Goal: Task Accomplishment & Management: Use online tool/utility

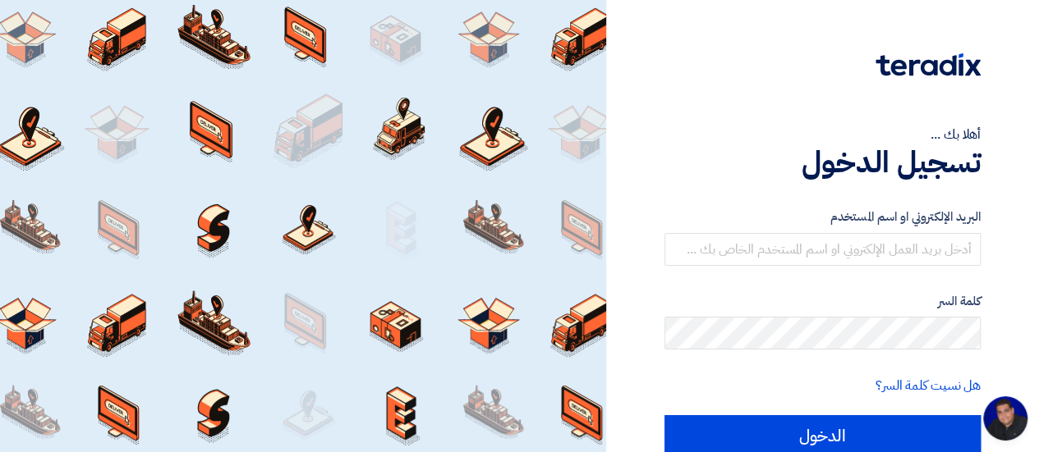
scroll to position [672, 0]
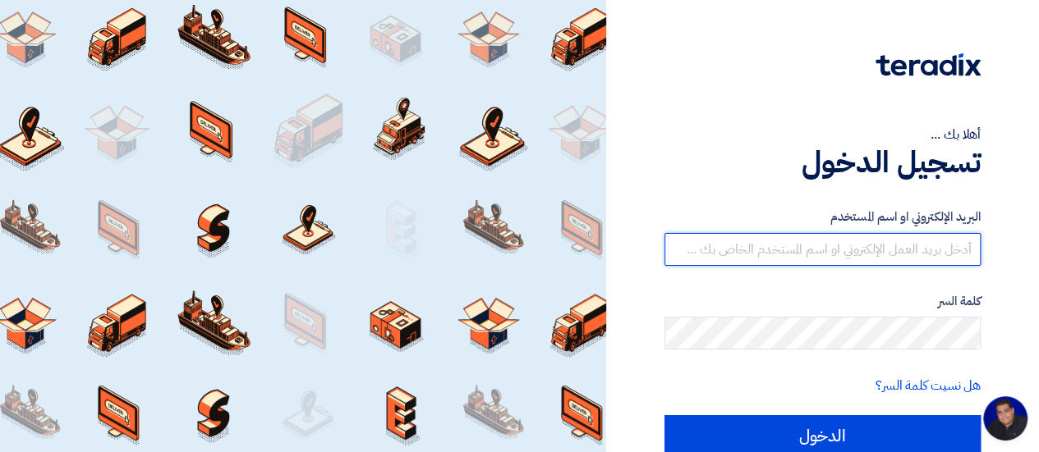
click at [877, 250] on input "text" at bounding box center [822, 249] width 316 height 33
type input "[EMAIL_ADDRESS][DOMAIN_NAME]"
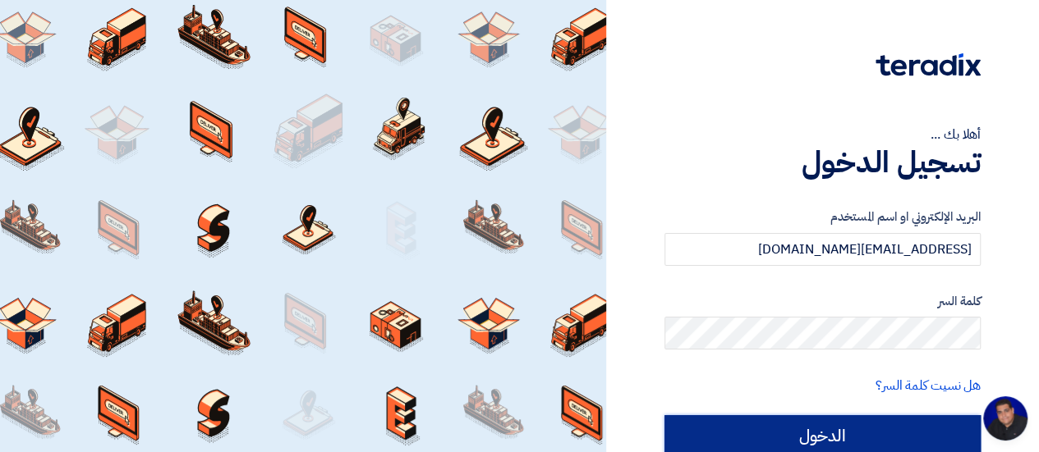
click at [818, 435] on input "الدخول" at bounding box center [822, 435] width 316 height 41
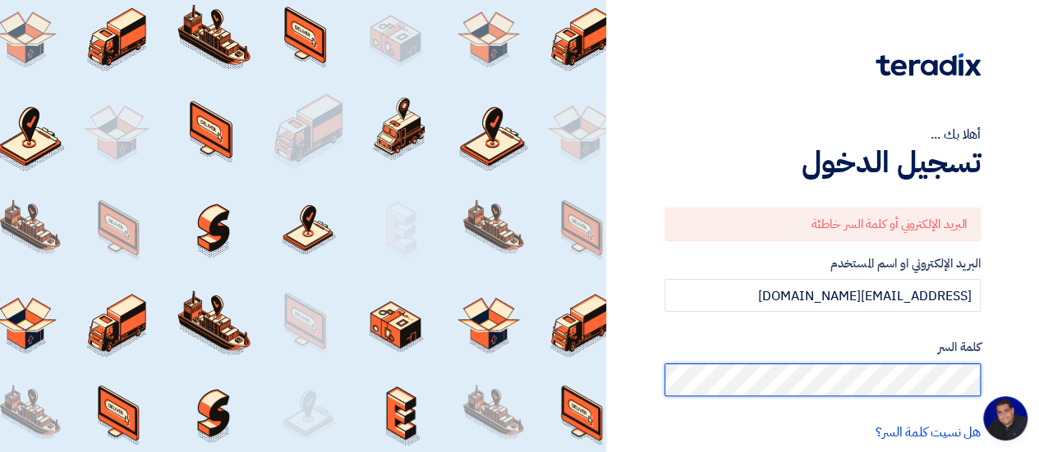
scroll to position [102, 0]
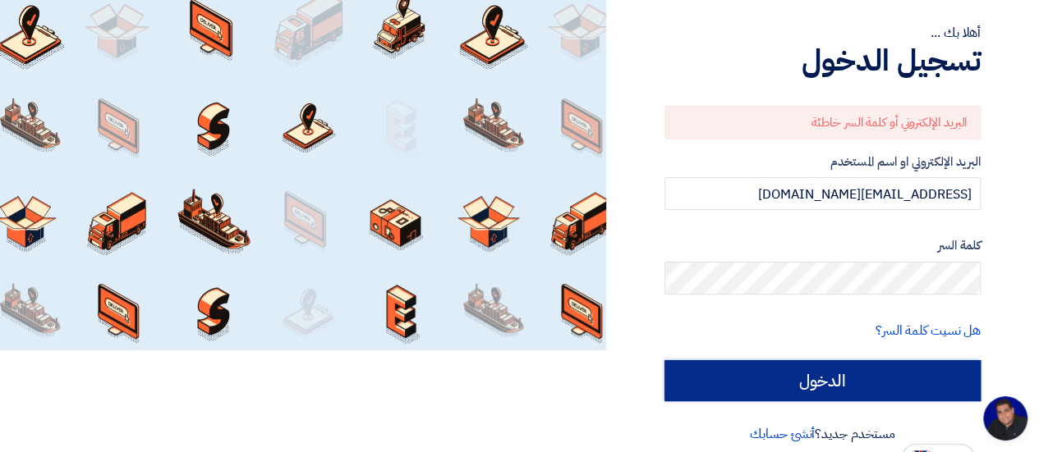
click at [809, 372] on input "الدخول" at bounding box center [822, 380] width 316 height 41
click at [865, 377] on input "الدخول" at bounding box center [822, 380] width 316 height 41
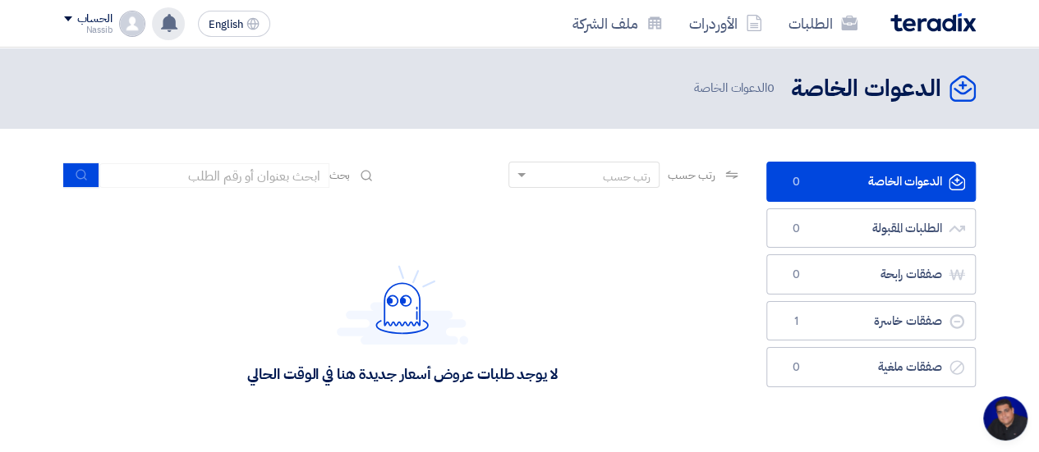
click at [164, 26] on use at bounding box center [169, 23] width 16 height 18
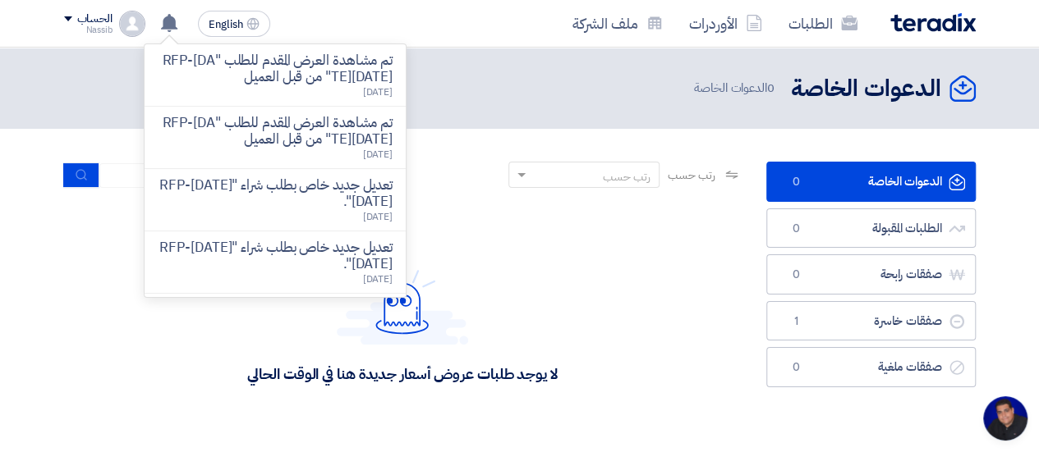
click at [557, 282] on div "لا يوجد طلبات عروض أسعار جديدة هنا في الوقت الحالي" at bounding box center [402, 324] width 310 height 119
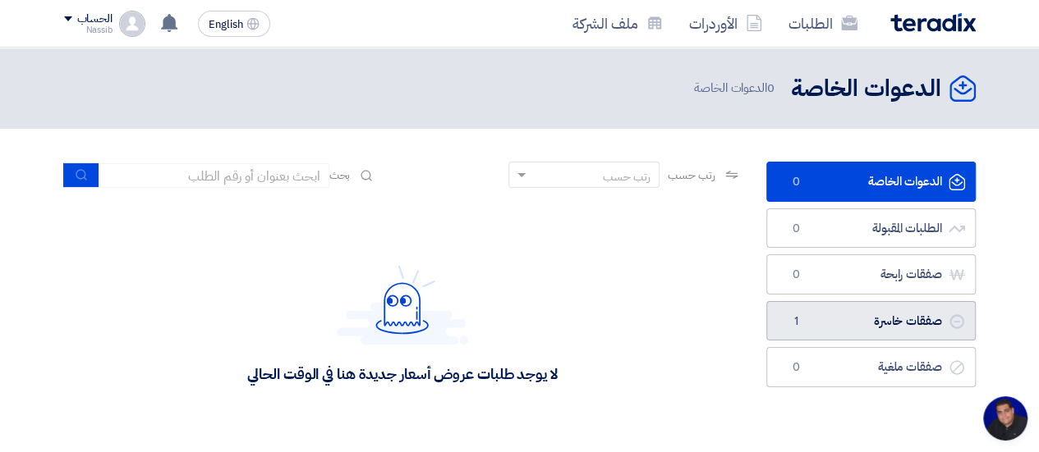
click at [847, 318] on link "صفقات خاسرة صفقات خاسرة 1" at bounding box center [870, 321] width 209 height 40
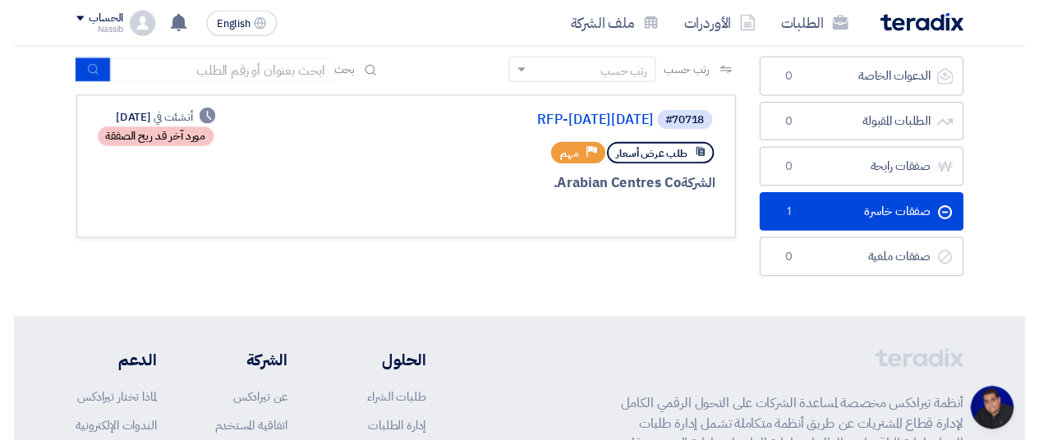
scroll to position [104, 0]
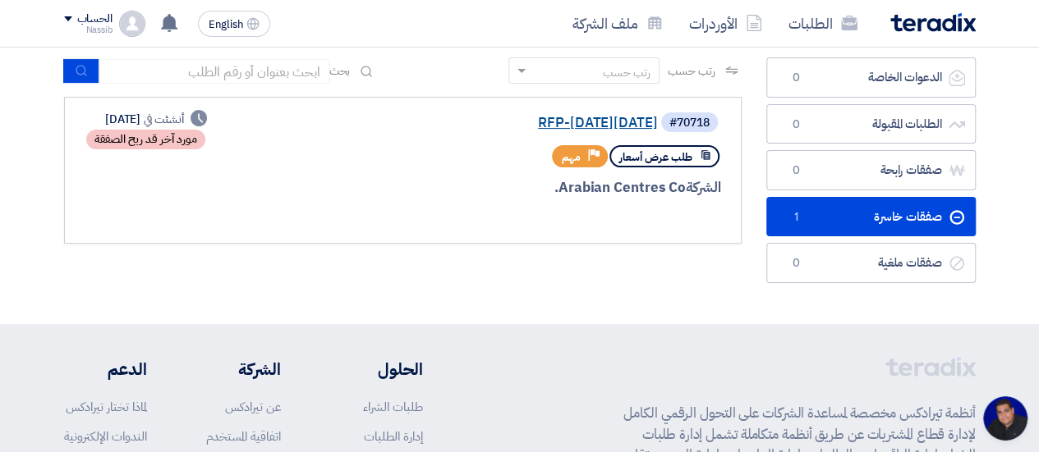
click at [566, 126] on link "RFP-[DATE][DATE]" at bounding box center [493, 123] width 328 height 15
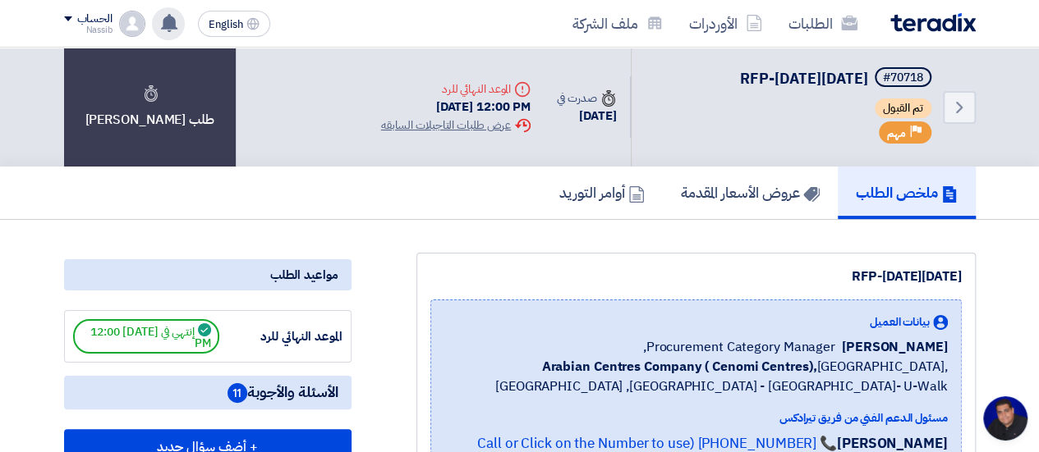
click at [163, 27] on use at bounding box center [169, 23] width 16 height 18
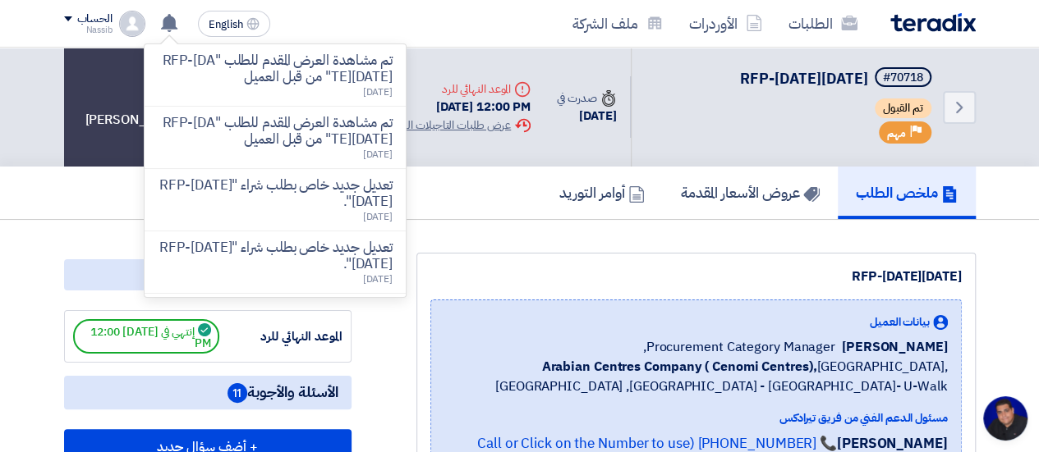
click at [581, 253] on div "RFP-[DATE][DATE] بيانات العميل [PERSON_NAME] Procurement Category Manager, Arab…" at bounding box center [695, 382] width 559 height 259
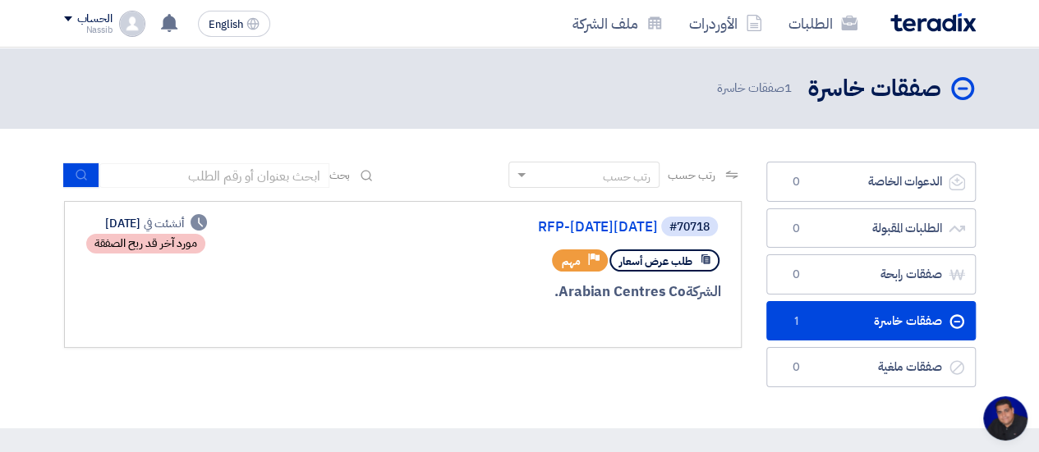
click at [898, 27] on img at bounding box center [932, 22] width 85 height 19
